Goal: Information Seeking & Learning: Learn about a topic

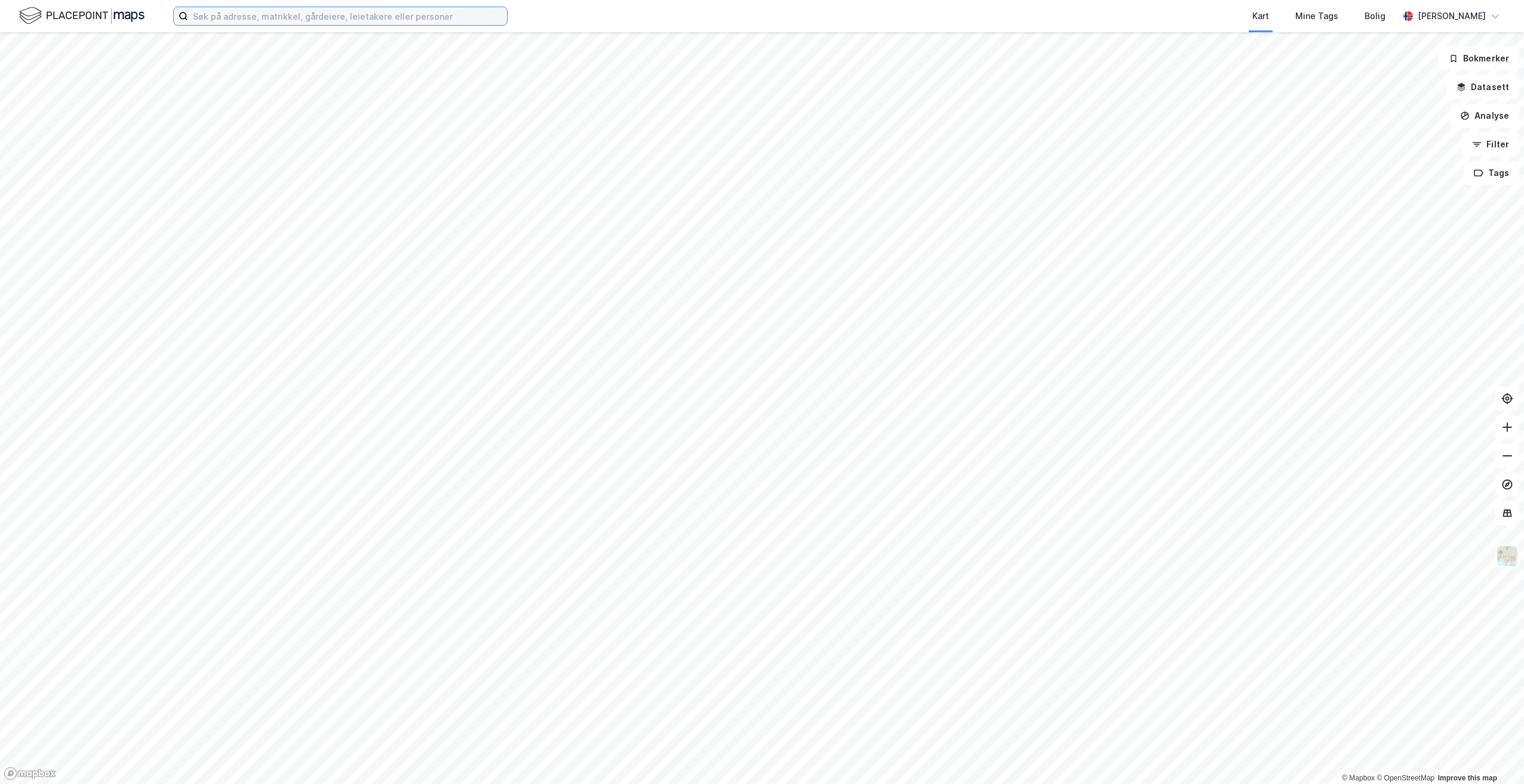
click at [223, 18] on input at bounding box center [347, 16] width 319 height 18
paste input "[STREET_ADDRESS]"
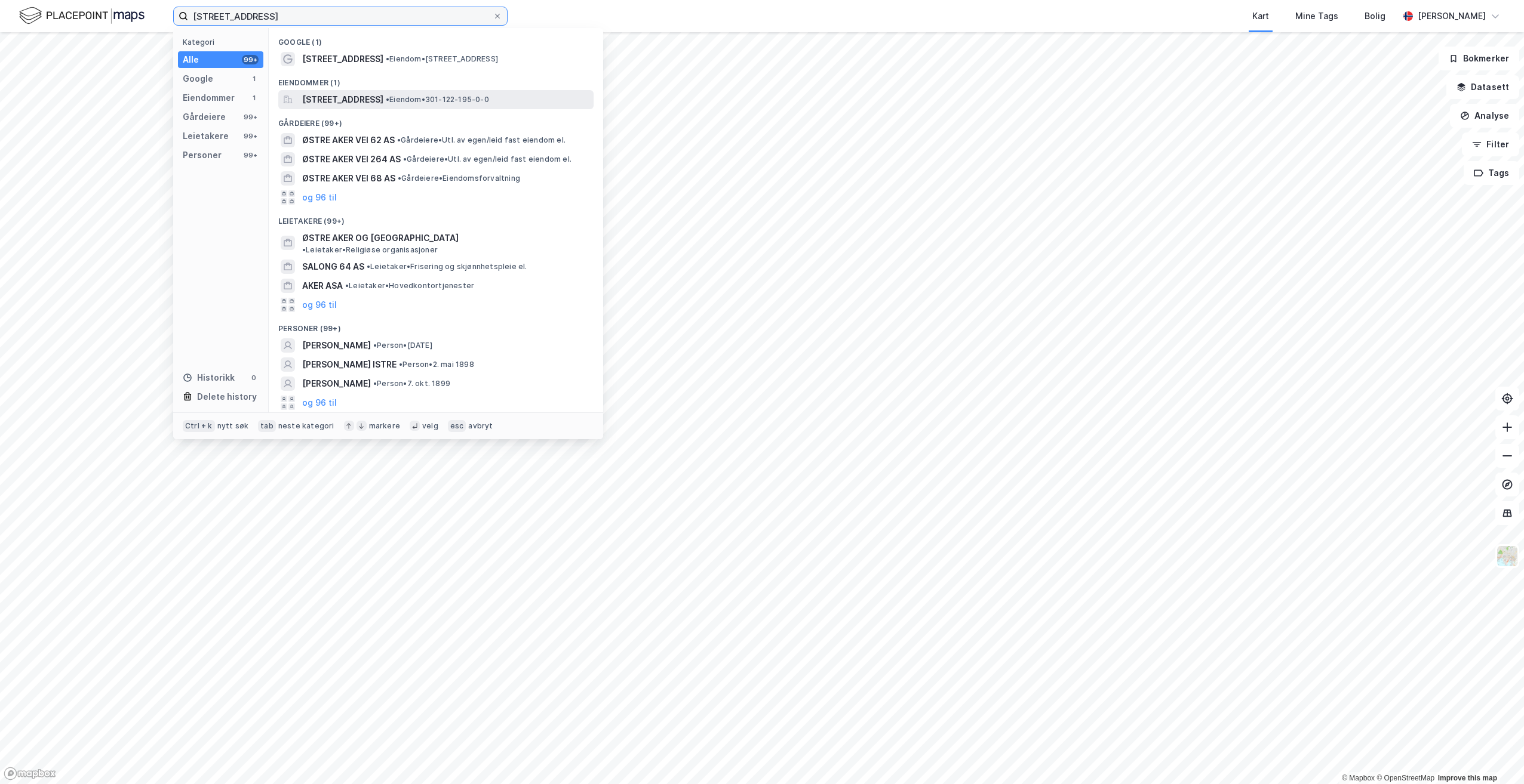
type input "[STREET_ADDRESS]"
click at [354, 104] on span "[STREET_ADDRESS]" at bounding box center [343, 100] width 82 height 15
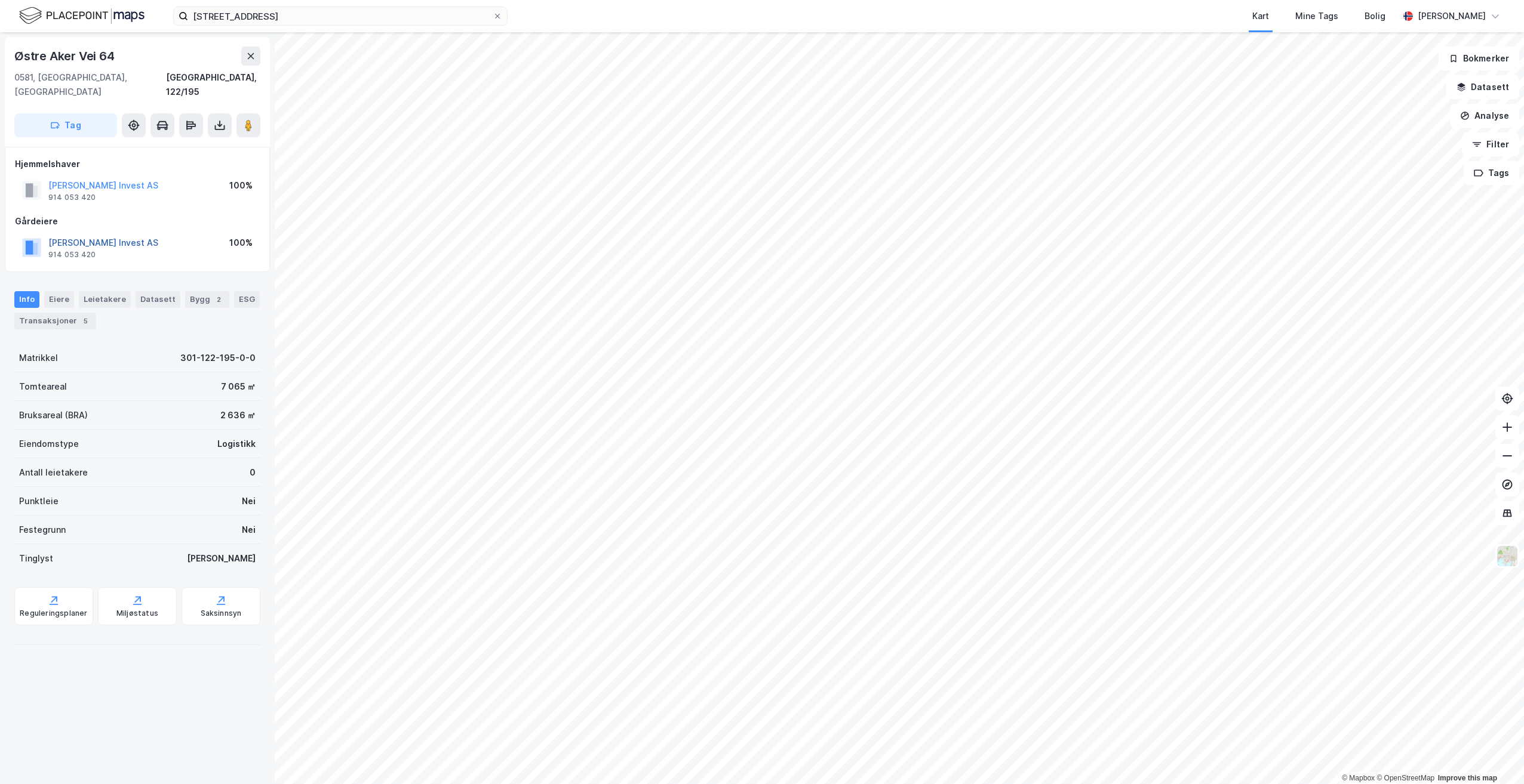
click at [0, 0] on button "[PERSON_NAME] Invest AS" at bounding box center [0, 0] width 0 height 0
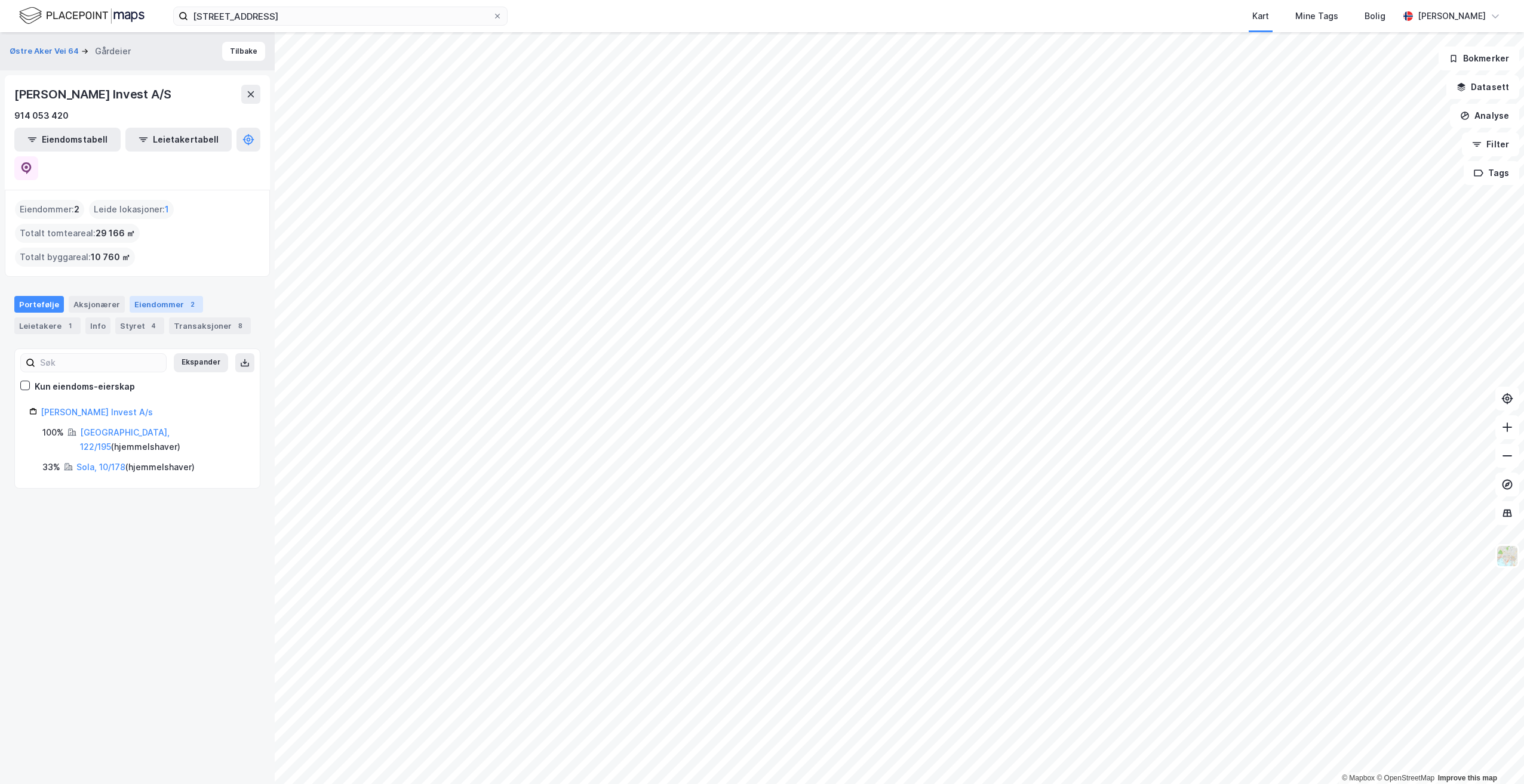
click at [173, 296] on div "Eiendommer 2" at bounding box center [166, 304] width 73 height 17
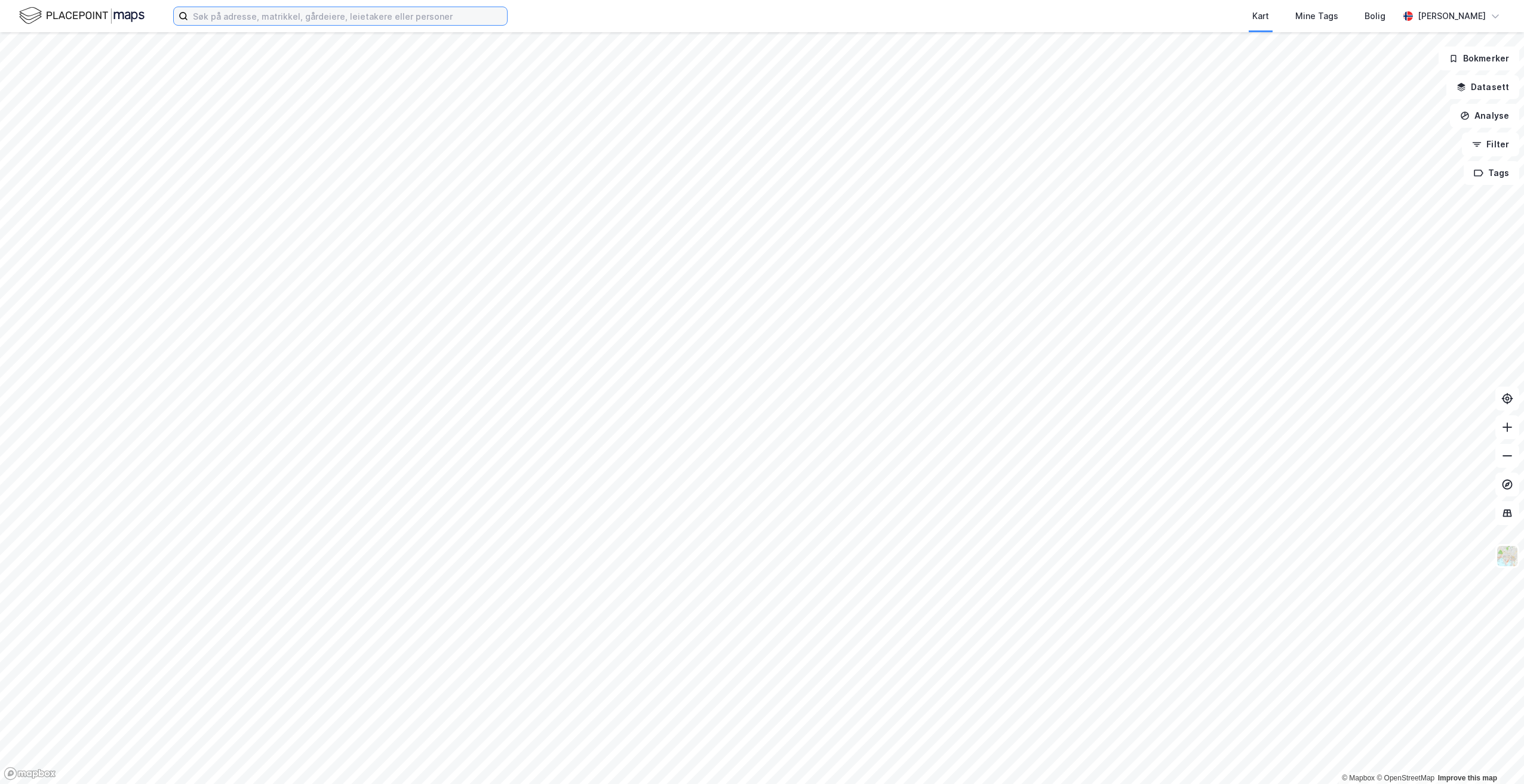
click at [479, 17] on input at bounding box center [347, 16] width 319 height 18
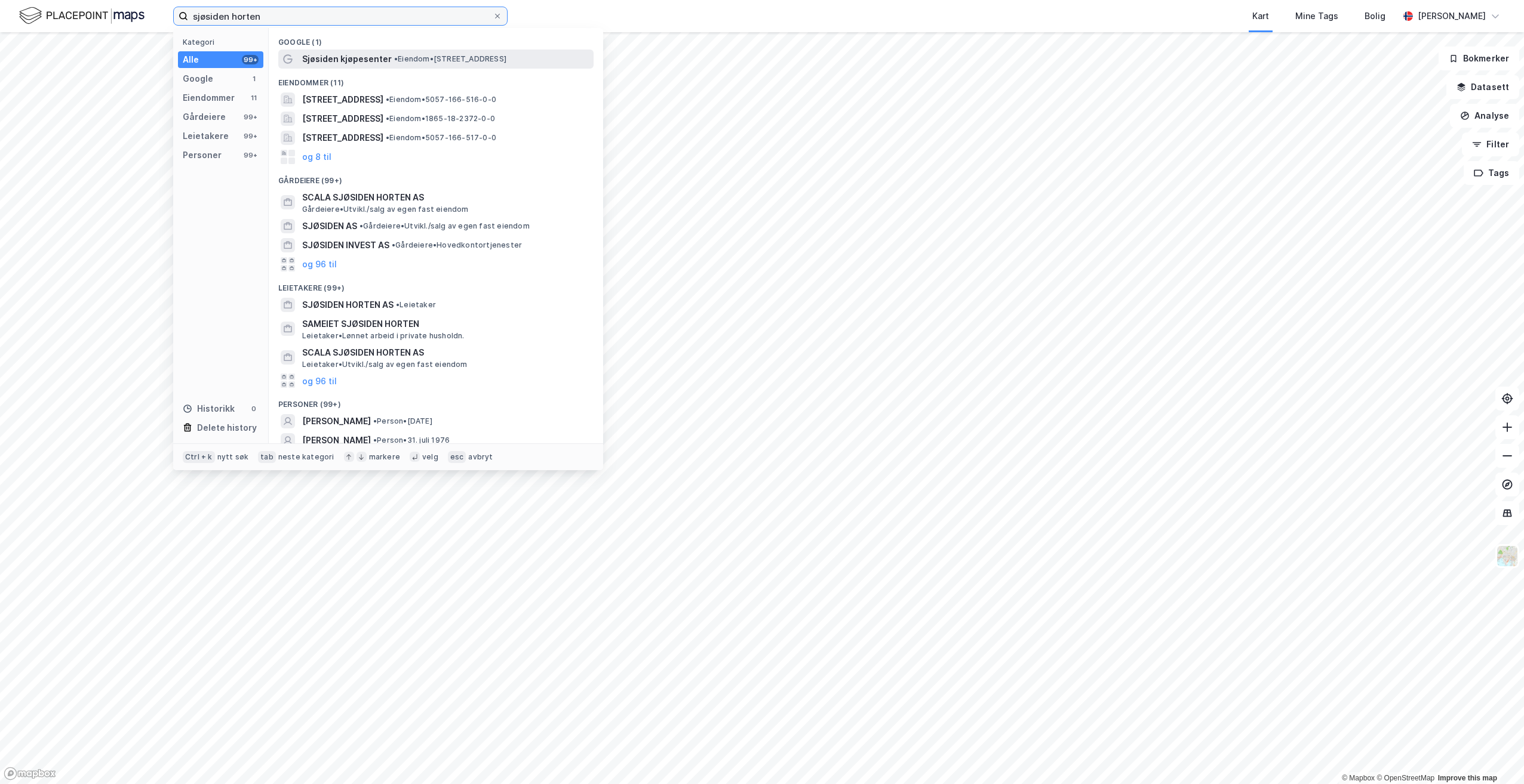
type input "sjøsiden horten"
click at [475, 60] on span "• Eiendom • Teatergata 6, 3187 Horten" at bounding box center [450, 59] width 113 height 10
